Goal: Check status: Check status

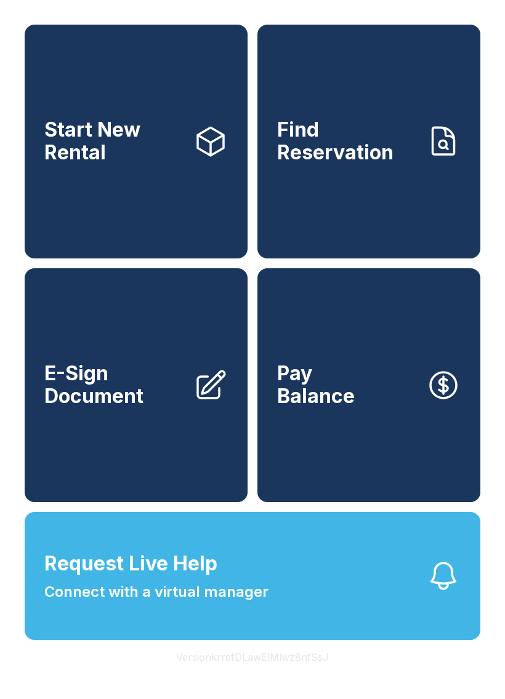
click at [401, 189] on link "Find Reservation" at bounding box center [368, 142] width 223 height 234
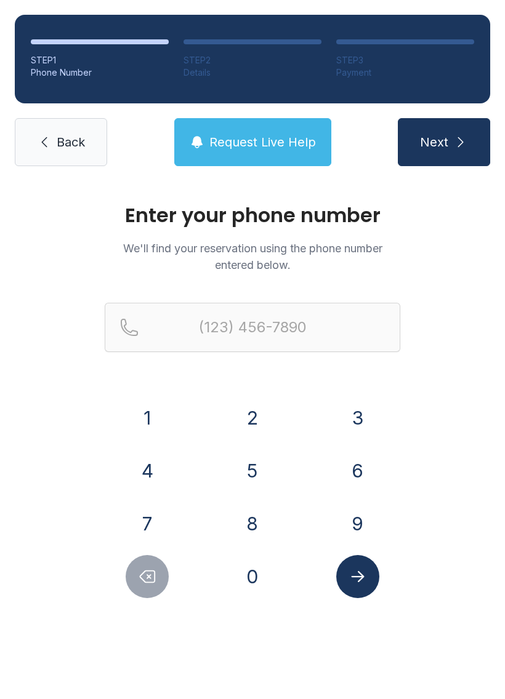
click at [154, 529] on button "7" at bounding box center [147, 523] width 43 height 43
click at [360, 473] on button "6" at bounding box center [357, 470] width 43 height 43
click at [360, 531] on button "9" at bounding box center [357, 523] width 43 height 43
click at [360, 477] on button "6" at bounding box center [357, 470] width 43 height 43
click at [143, 413] on button "1" at bounding box center [147, 417] width 43 height 43
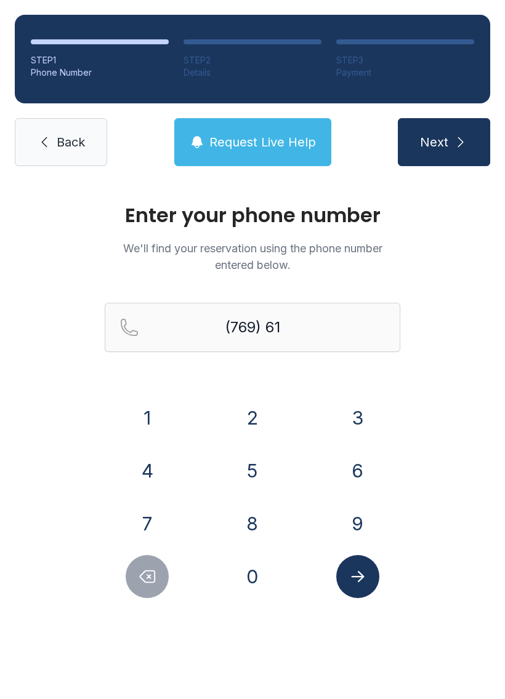
click at [254, 580] on button "0" at bounding box center [252, 576] width 43 height 43
click at [265, 416] on button "2" at bounding box center [252, 417] width 43 height 43
click at [150, 410] on button "1" at bounding box center [147, 417] width 43 height 43
click at [262, 525] on button "8" at bounding box center [252, 523] width 43 height 43
click at [162, 461] on button "4" at bounding box center [147, 470] width 43 height 43
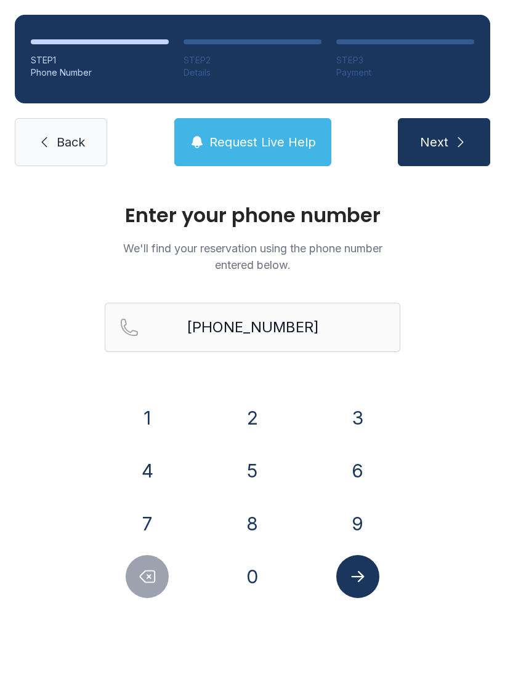
click at [361, 579] on icon "Submit lookup form" at bounding box center [357, 576] width 13 height 11
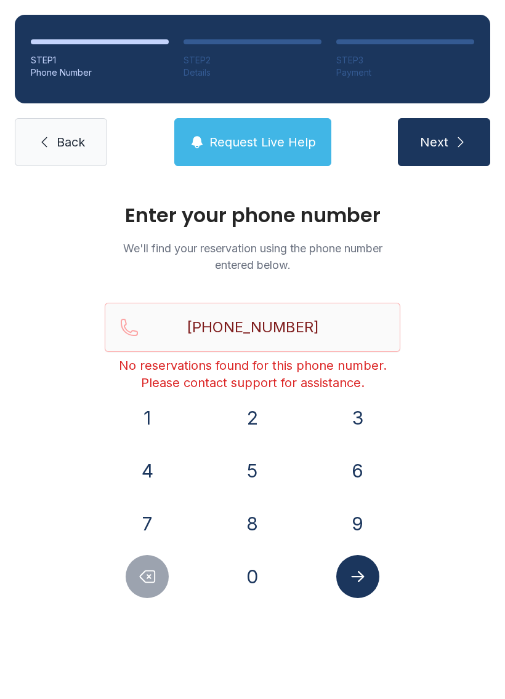
click at [155, 574] on icon "Delete number" at bounding box center [147, 577] width 15 height 12
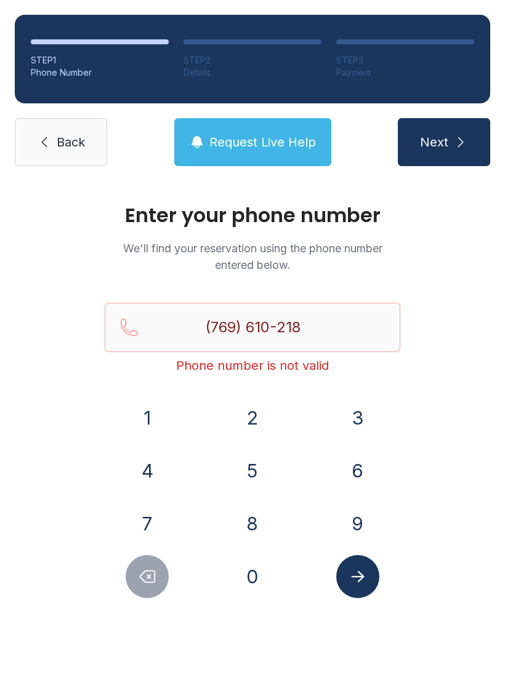
click at [155, 574] on icon "Delete number" at bounding box center [147, 577] width 15 height 12
click at [137, 568] on button "Delete number" at bounding box center [147, 576] width 43 height 43
click at [136, 568] on button "Delete number" at bounding box center [147, 576] width 43 height 43
click at [143, 575] on icon "Delete number" at bounding box center [147, 577] width 18 height 18
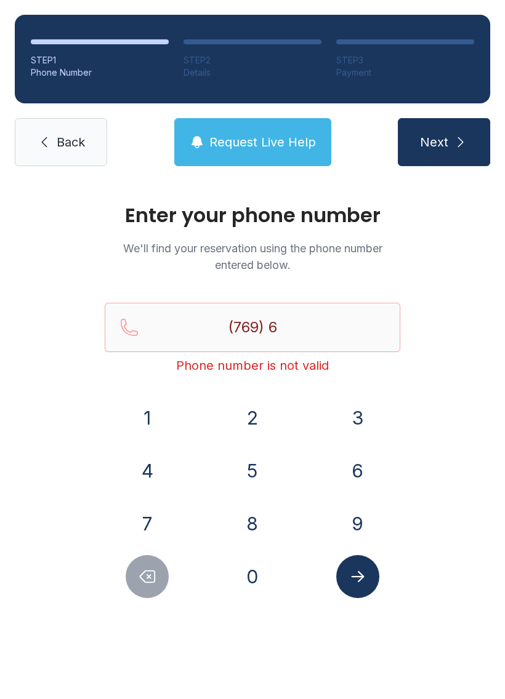
click at [147, 579] on icon "Delete number" at bounding box center [147, 577] width 15 height 12
click at [147, 579] on icon "Delete number" at bounding box center [147, 577] width 18 height 18
click at [143, 589] on button "Delete number" at bounding box center [147, 576] width 43 height 43
type input "(7"
click at [142, 588] on button "Delete number" at bounding box center [147, 576] width 43 height 43
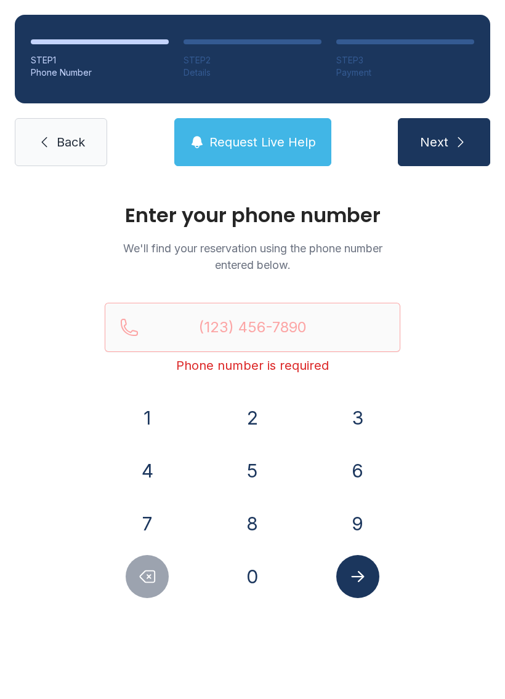
click at [146, 592] on button "Delete number" at bounding box center [147, 576] width 43 height 43
click at [63, 138] on span "Back" at bounding box center [71, 142] width 28 height 17
